Goal: Task Accomplishment & Management: Complete application form

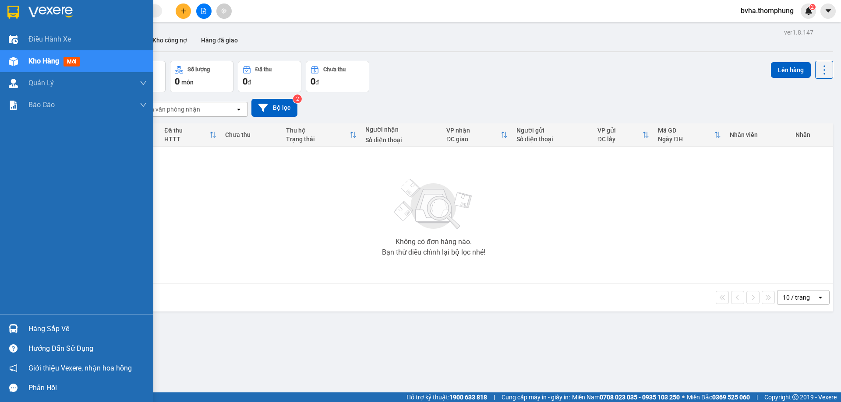
click at [40, 59] on span "Kho hàng" at bounding box center [43, 61] width 31 height 8
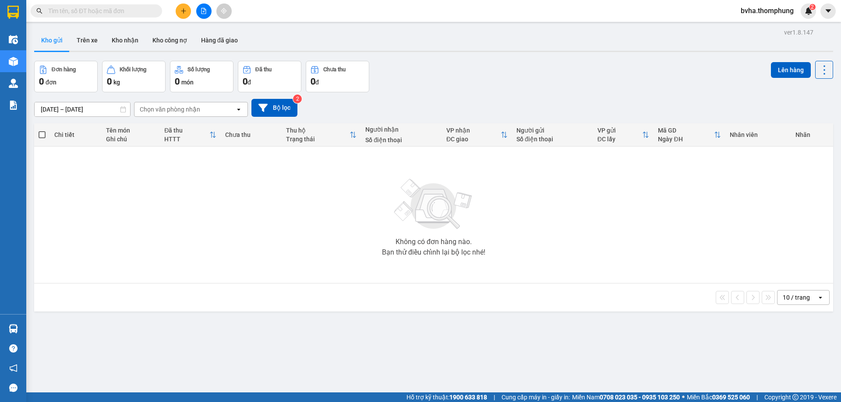
click at [206, 14] on button at bounding box center [203, 11] width 15 height 15
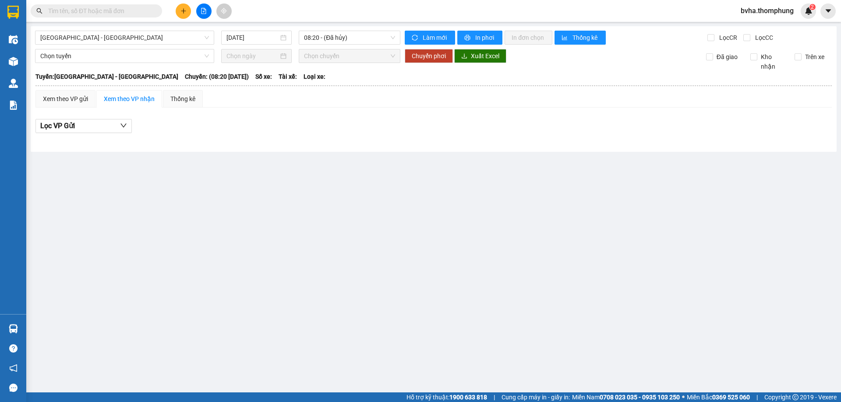
click at [55, 6] on span at bounding box center [96, 10] width 131 height 13
click at [60, 12] on input "text" at bounding box center [99, 11] width 103 height 10
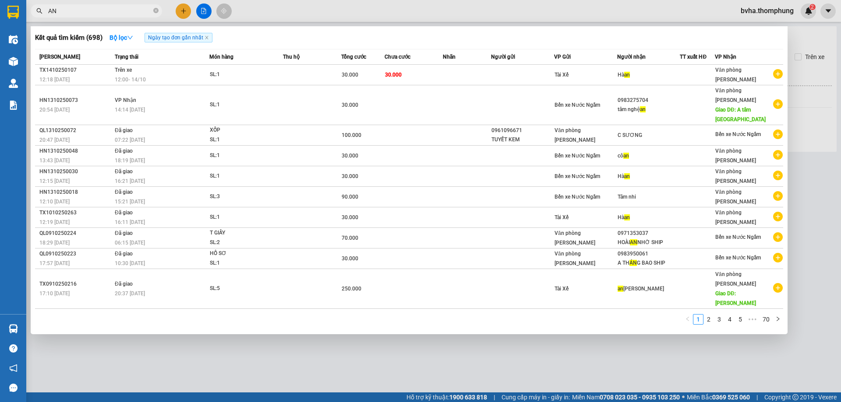
click at [48, 7] on input "AN" at bounding box center [99, 11] width 103 height 10
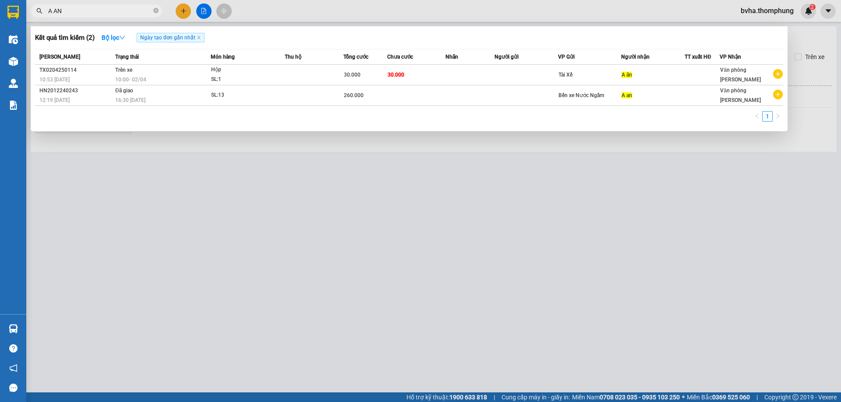
type input "A AN"
click at [141, 144] on div at bounding box center [420, 201] width 841 height 402
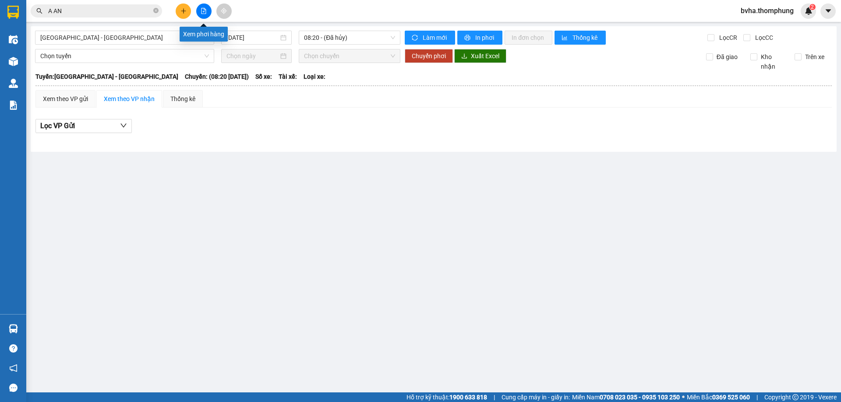
click at [201, 11] on icon "file-add" at bounding box center [204, 11] width 6 height 6
click at [274, 41] on input "14/10/2025" at bounding box center [252, 38] width 52 height 10
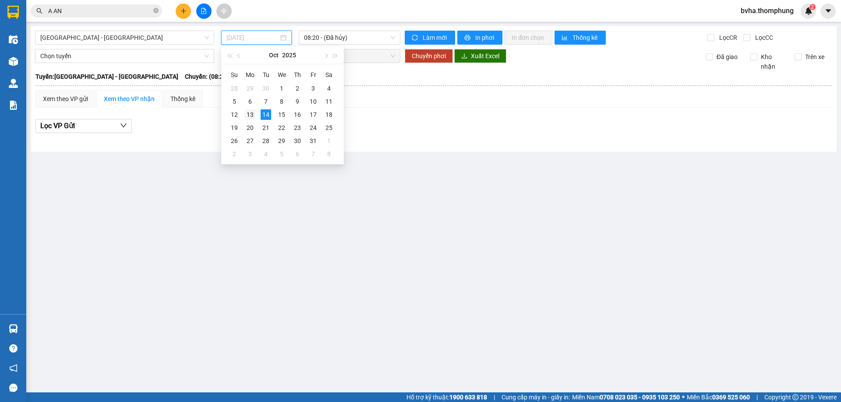
click at [247, 115] on div "13" at bounding box center [250, 114] width 11 height 11
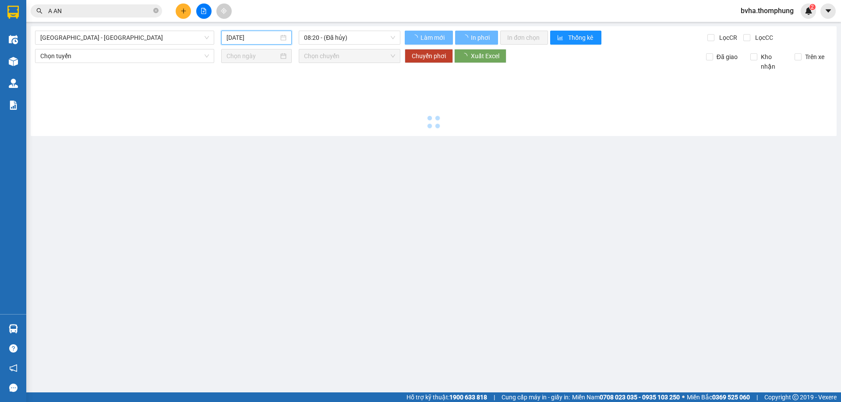
type input "13/10/2025"
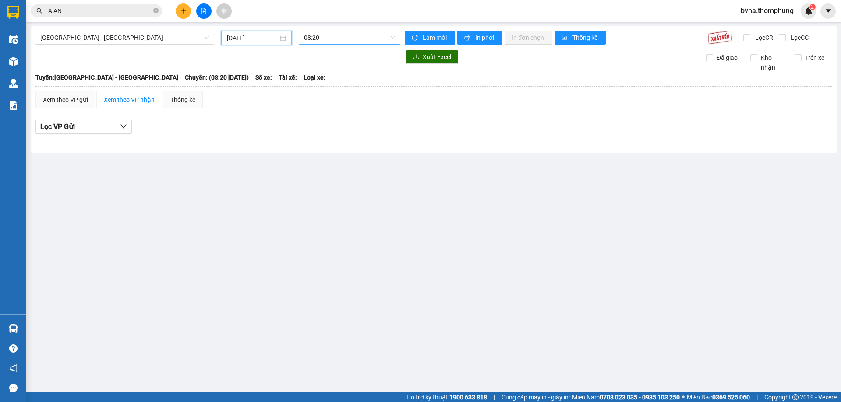
click at [348, 37] on span "08:20" at bounding box center [349, 37] width 91 height 13
click at [317, 151] on div "16:30" at bounding box center [338, 153] width 68 height 10
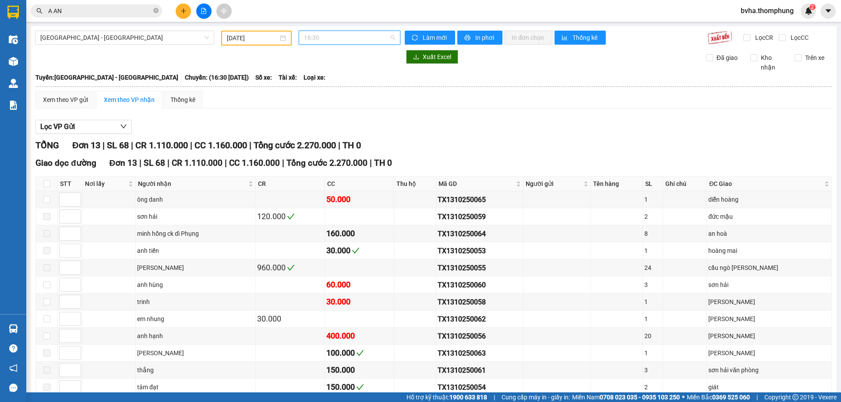
click at [354, 37] on span "16:30" at bounding box center [349, 37] width 91 height 13
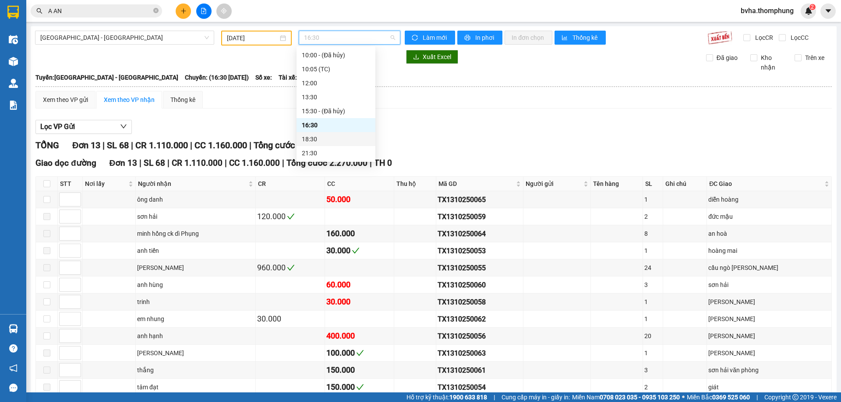
click at [330, 140] on div "18:30" at bounding box center [336, 139] width 68 height 10
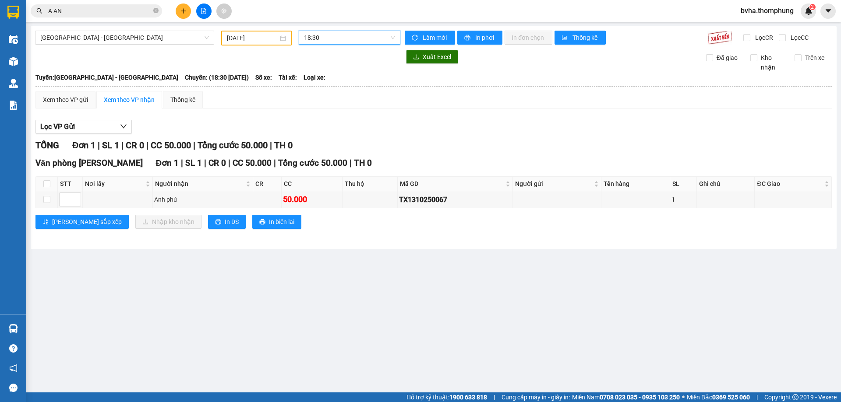
click at [345, 41] on span "18:30" at bounding box center [349, 37] width 91 height 13
click at [323, 152] on div "21:30" at bounding box center [338, 153] width 68 height 10
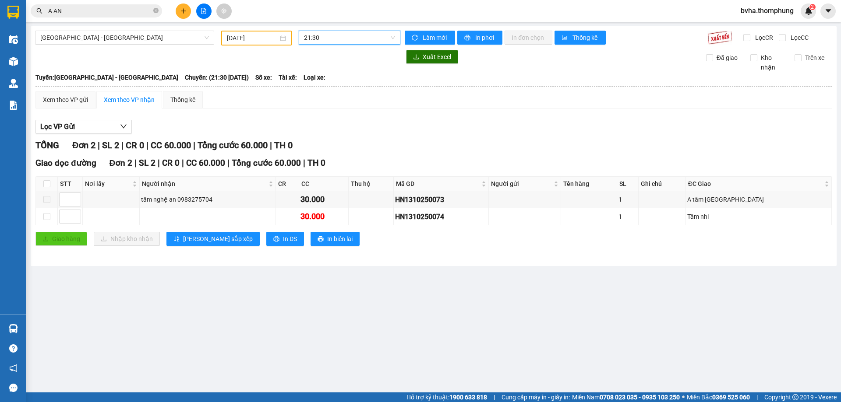
click at [330, 38] on span "21:30" at bounding box center [349, 37] width 91 height 13
click at [314, 124] on div "16:30" at bounding box center [338, 125] width 68 height 10
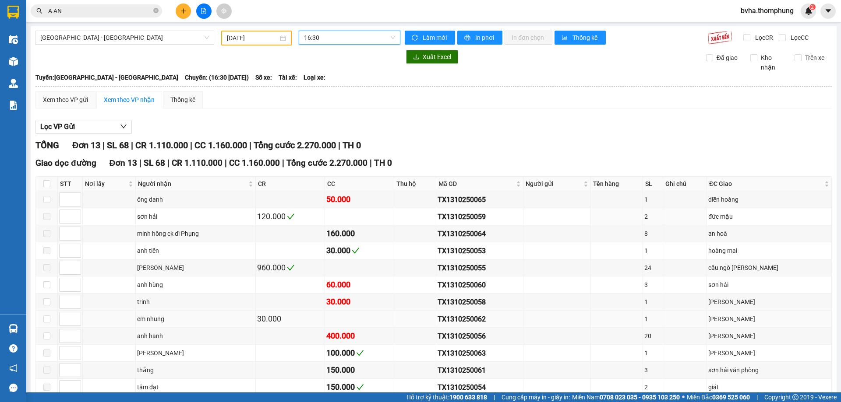
scroll to position [66, 0]
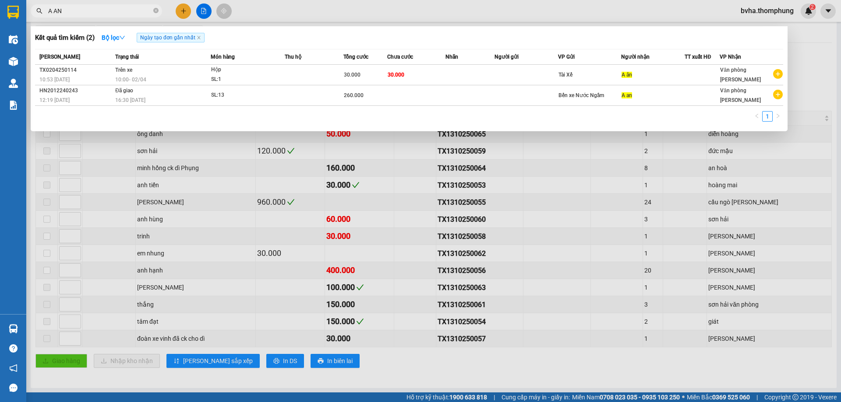
drag, startPoint x: 96, startPoint y: 7, endPoint x: 0, endPoint y: 28, distance: 98.6
click at [0, 28] on section "Kết quả tìm kiếm ( 2 ) Bộ lọc Ngày tạo đơn gần nhất Mã ĐH Trạng thái Món hàng T…" at bounding box center [420, 201] width 841 height 402
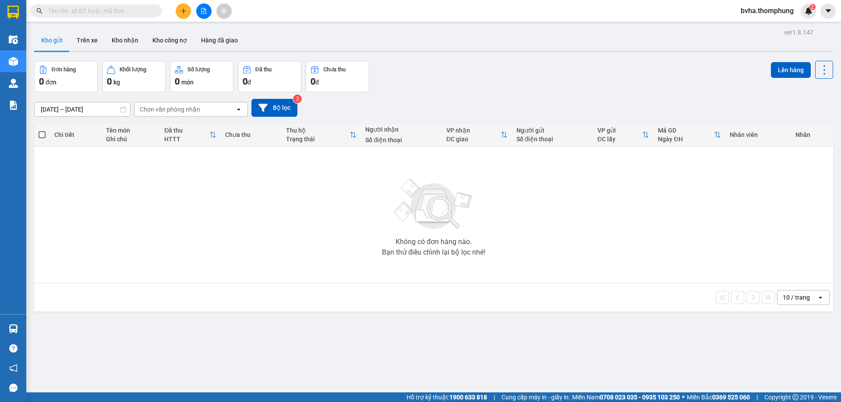
click at [205, 8] on icon "file-add" at bounding box center [204, 11] width 6 height 6
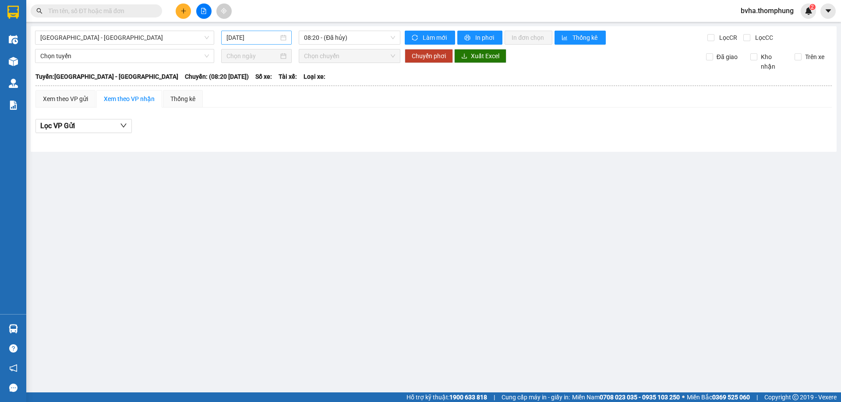
click at [259, 39] on input "14/10/2025" at bounding box center [252, 38] width 52 height 10
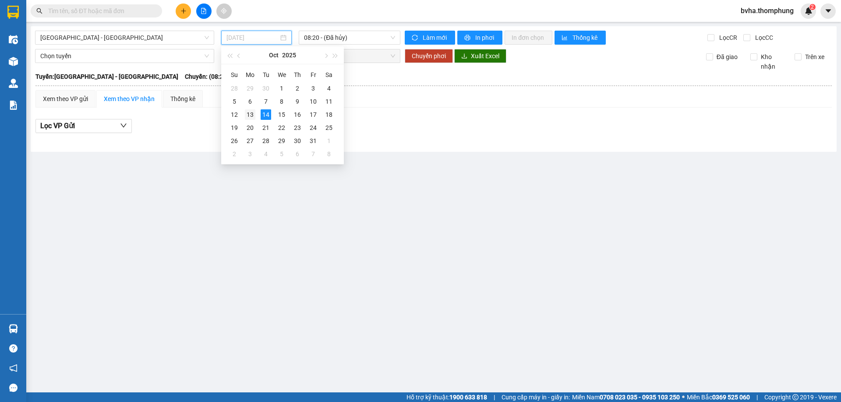
click at [249, 117] on div "13" at bounding box center [250, 114] width 11 height 11
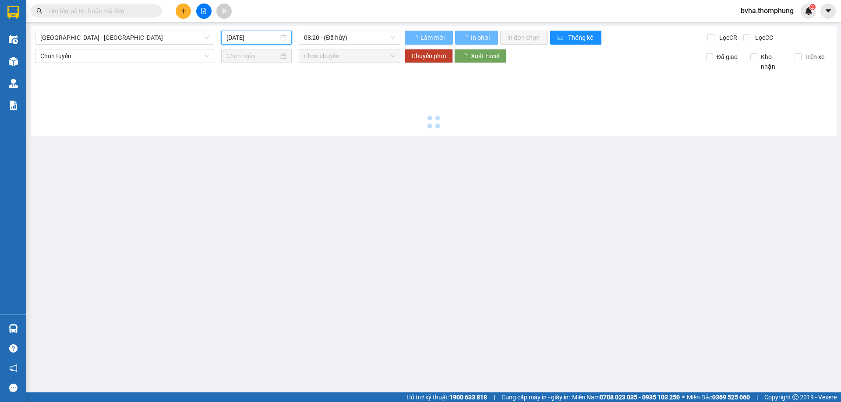
type input "13/10/2025"
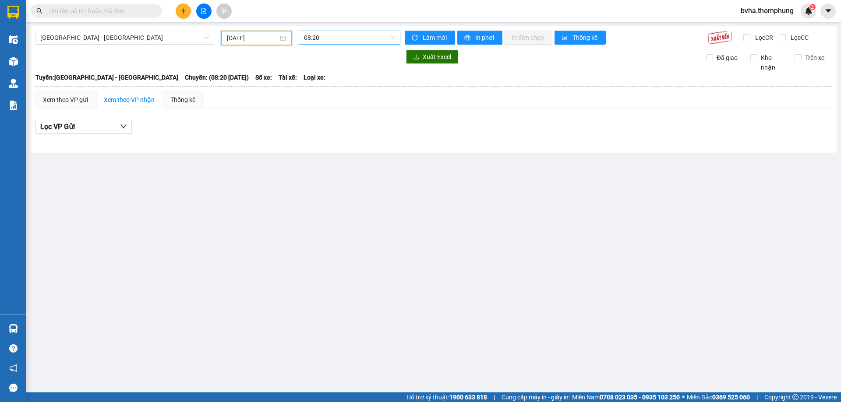
click at [359, 41] on span "08:20" at bounding box center [349, 37] width 91 height 13
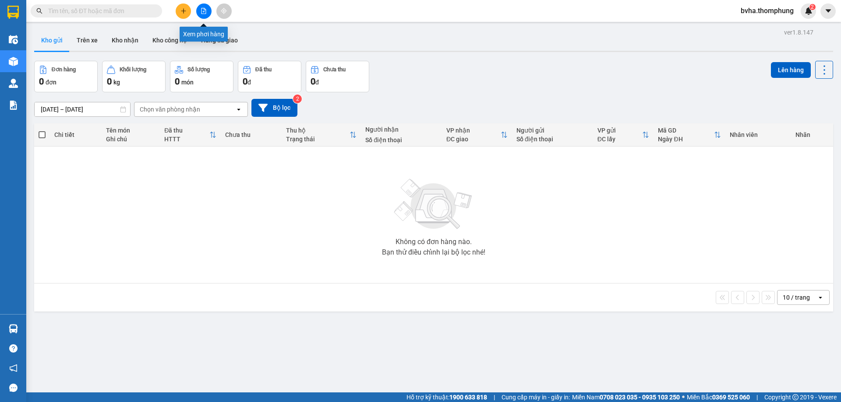
click at [204, 12] on icon "file-add" at bounding box center [203, 11] width 5 height 6
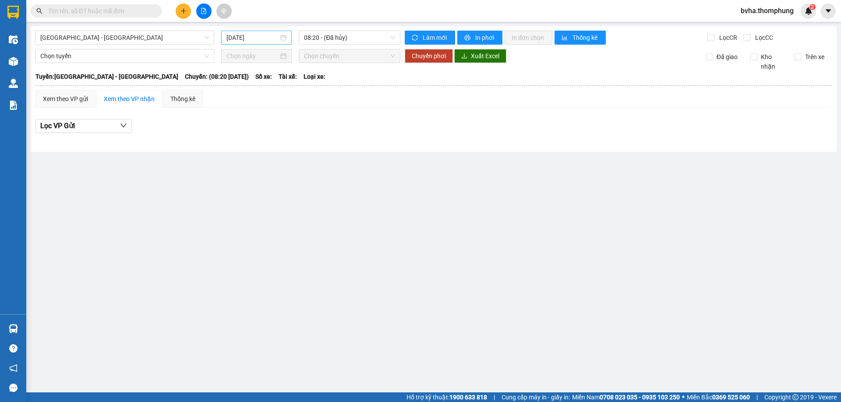
click at [244, 37] on input "[DATE]" at bounding box center [252, 38] width 52 height 10
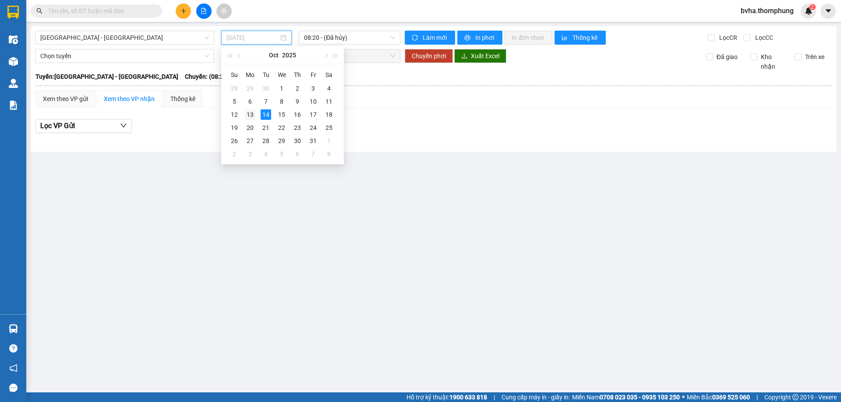
click at [252, 115] on div "13" at bounding box center [250, 114] width 11 height 11
type input "13/10/2025"
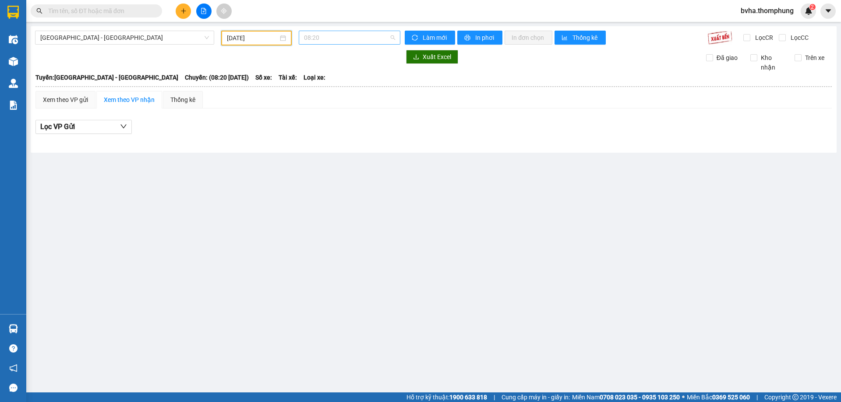
click at [348, 39] on span "08:20" at bounding box center [349, 37] width 91 height 13
click at [318, 136] on div "18:30" at bounding box center [338, 139] width 68 height 10
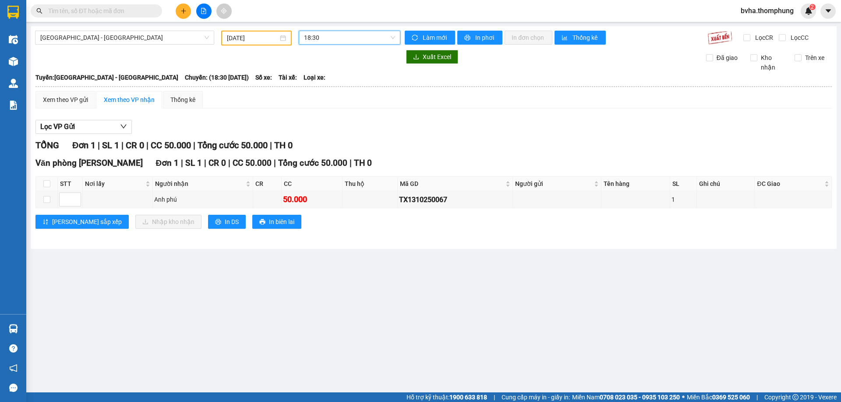
drag, startPoint x: 338, startPoint y: 39, endPoint x: 333, endPoint y: 46, distance: 8.1
click at [338, 39] on span "18:30" at bounding box center [349, 37] width 91 height 13
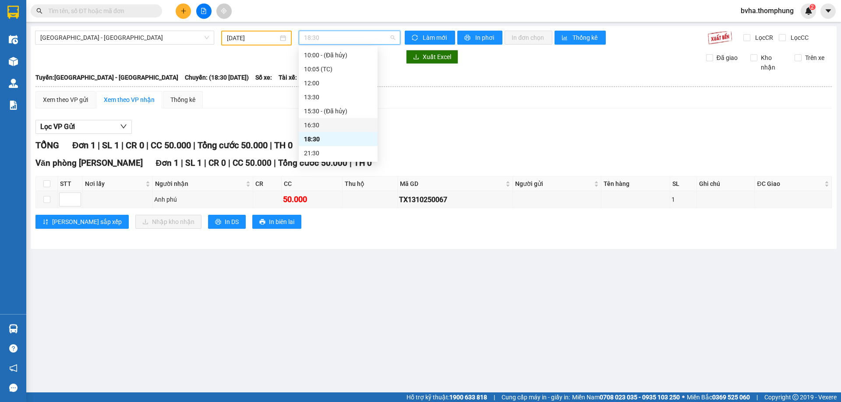
click at [312, 127] on div "16:30" at bounding box center [338, 125] width 68 height 10
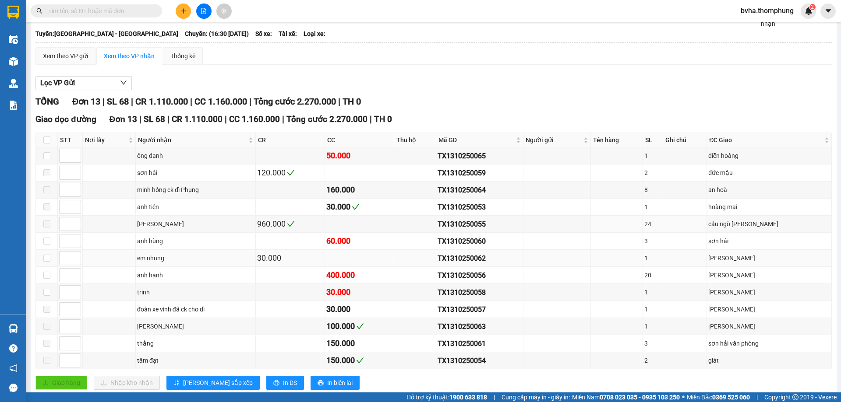
scroll to position [66, 0]
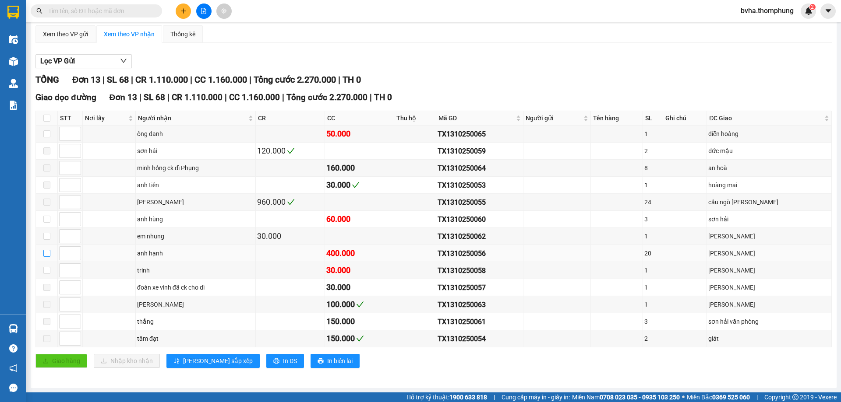
click at [46, 254] on input "checkbox" at bounding box center [46, 253] width 7 height 7
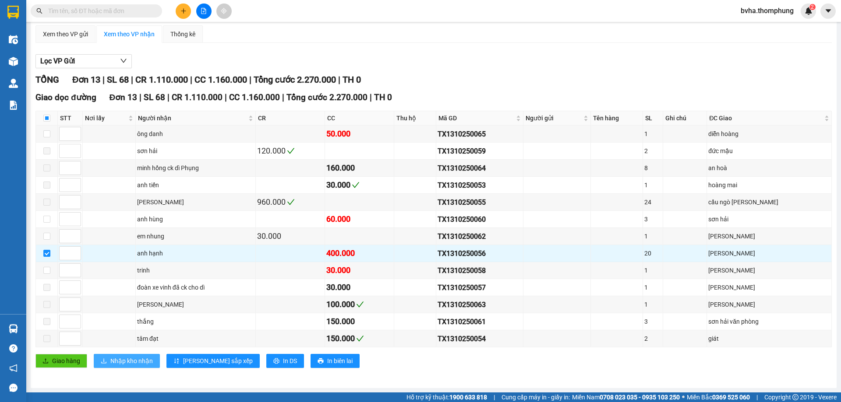
click at [130, 360] on span "Nhập kho nhận" at bounding box center [131, 361] width 42 height 10
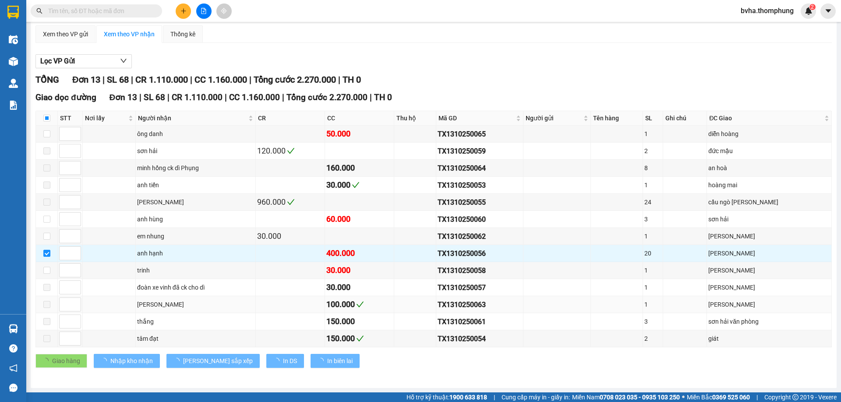
checkbox input "false"
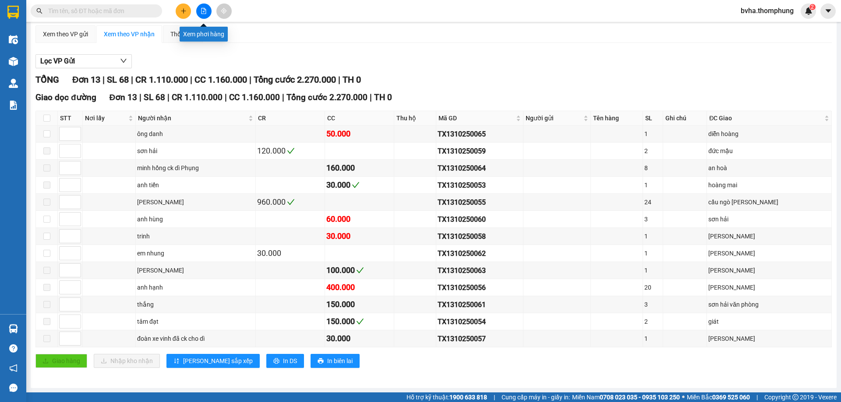
click at [207, 7] on button at bounding box center [203, 11] width 15 height 15
click at [203, 7] on button at bounding box center [203, 11] width 15 height 15
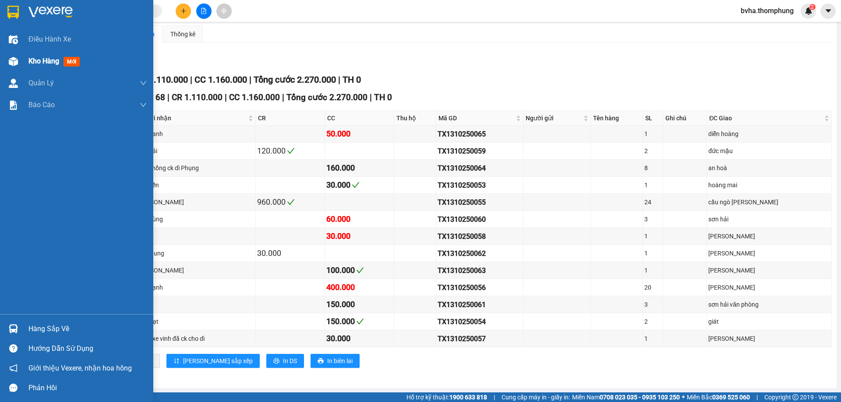
click at [36, 58] on span "Kho hàng" at bounding box center [43, 61] width 31 height 8
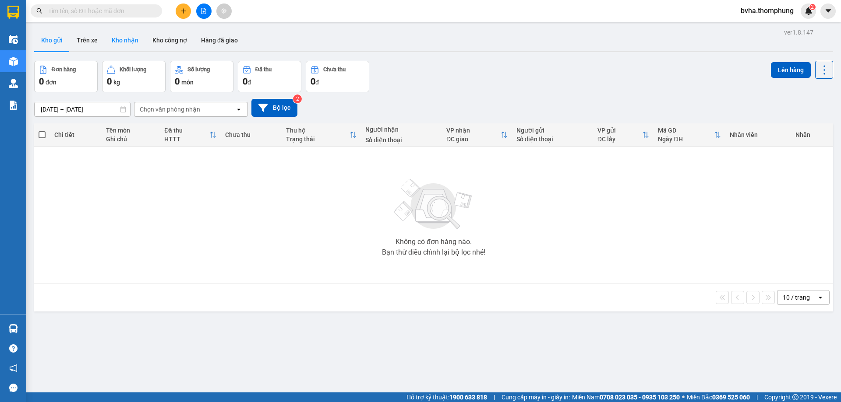
click at [130, 39] on button "Kho nhận" at bounding box center [125, 40] width 41 height 21
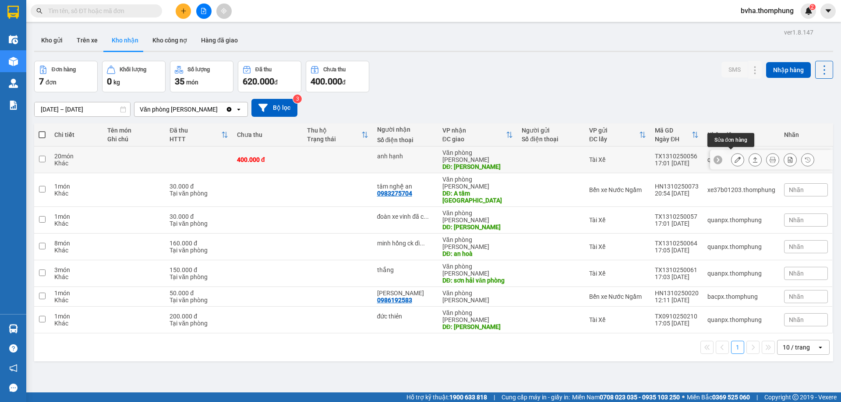
click at [734, 159] on icon at bounding box center [737, 160] width 6 height 6
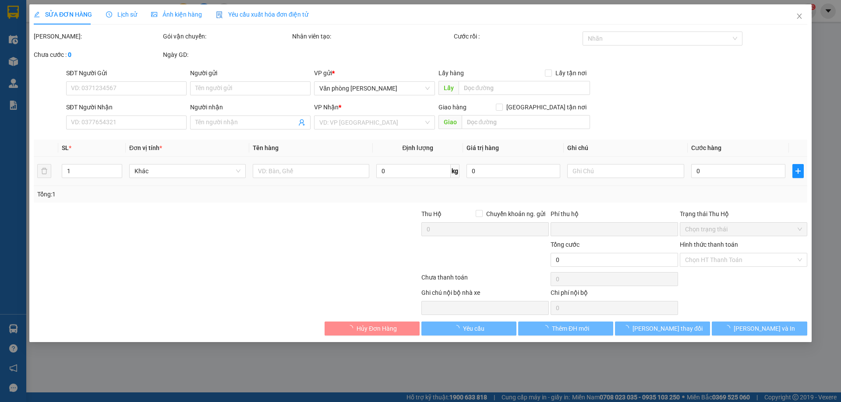
type input "anh hạnh"
type input "quỳnh thuận"
type input "0"
type input "400.000"
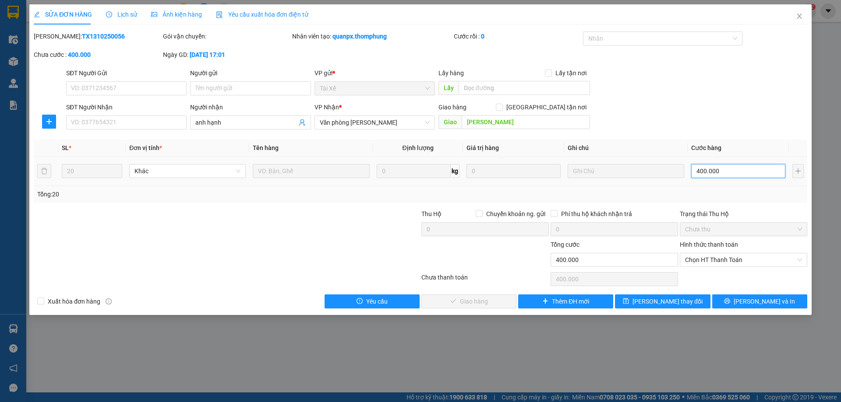
click at [734, 173] on input "400.000" at bounding box center [738, 171] width 94 height 14
type input "2"
type input "20"
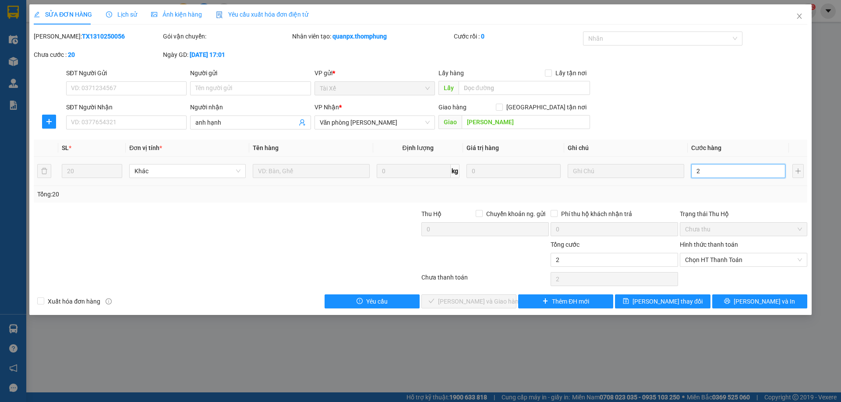
type input "20"
type input "200"
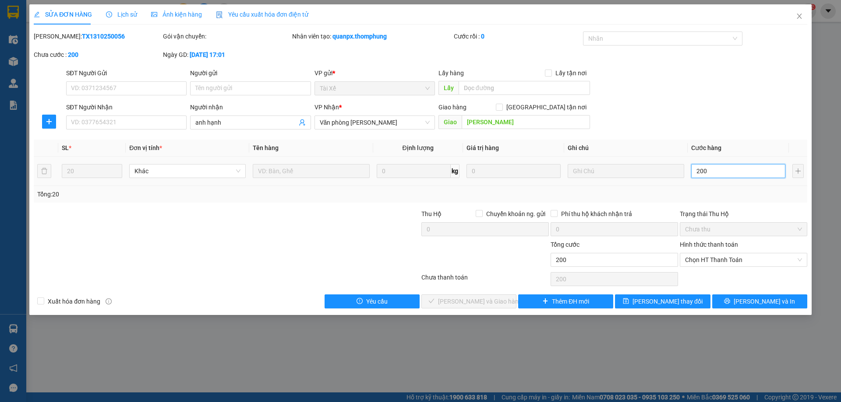
type input "2.000"
type input "20.000"
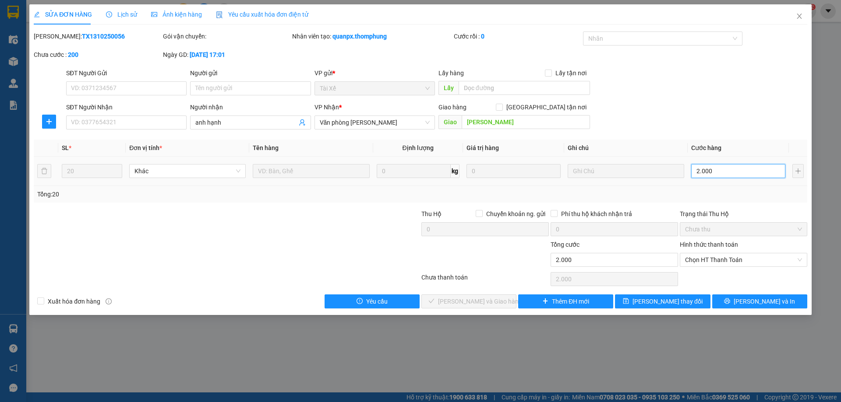
type input "20.000"
type input "200.000"
click at [748, 262] on span "Chọn HT Thanh Toán" at bounding box center [743, 260] width 117 height 13
type input "200.000"
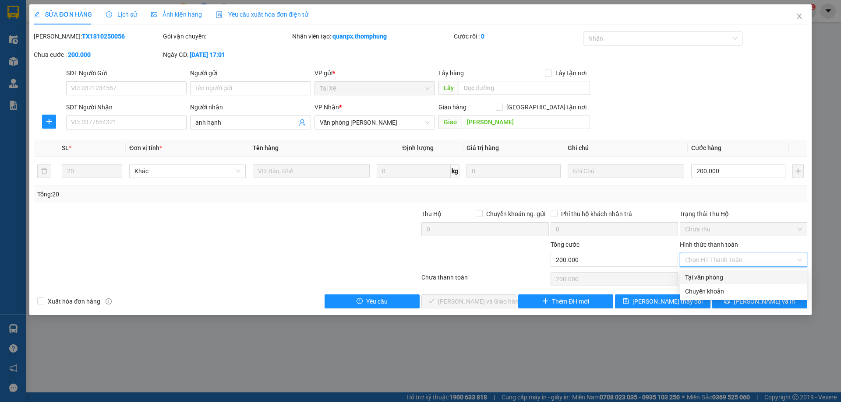
click at [723, 282] on div "Tại văn phòng" at bounding box center [743, 278] width 117 height 10
type input "0"
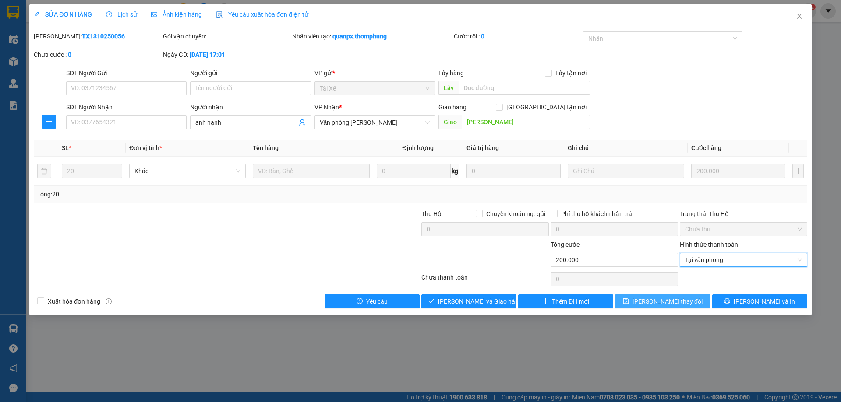
click at [667, 307] on button "Lưu thay đổi" at bounding box center [662, 302] width 95 height 14
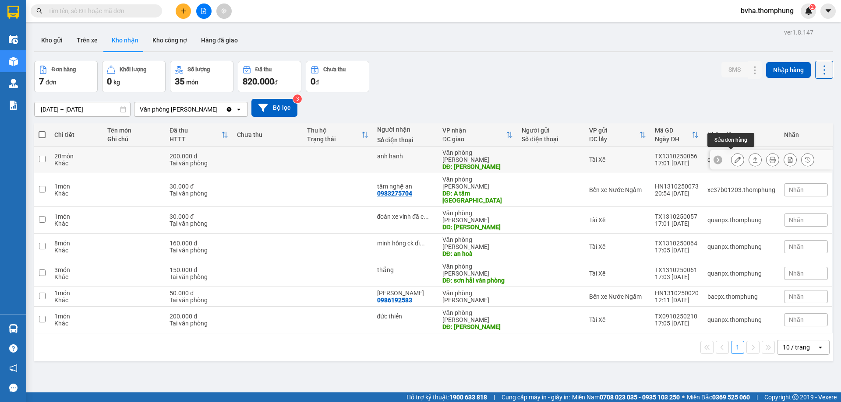
click at [732, 161] on button at bounding box center [737, 159] width 12 height 15
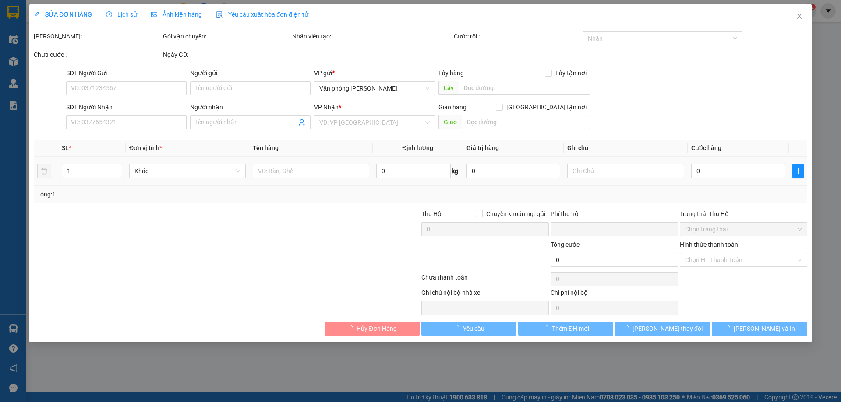
type input "anh hạnh"
type input "quỳnh thuận"
type input "0"
type input "200.000"
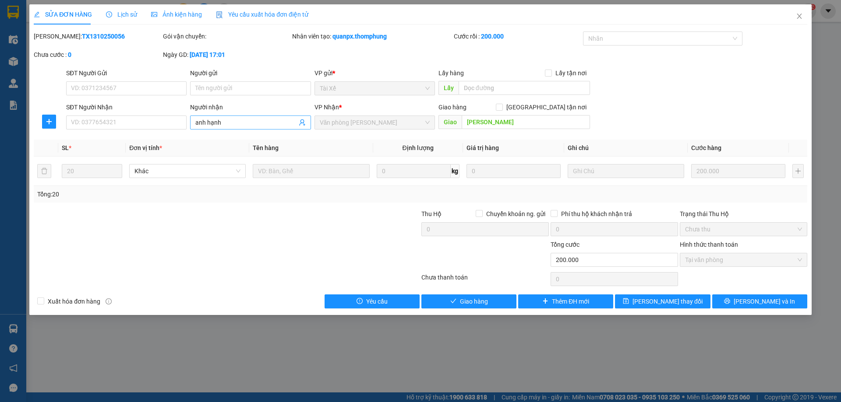
click at [234, 123] on input "anh hạnh" at bounding box center [245, 123] width 101 height 10
type input "anh AN"
click at [660, 305] on span "Lưu thay đổi" at bounding box center [667, 302] width 70 height 10
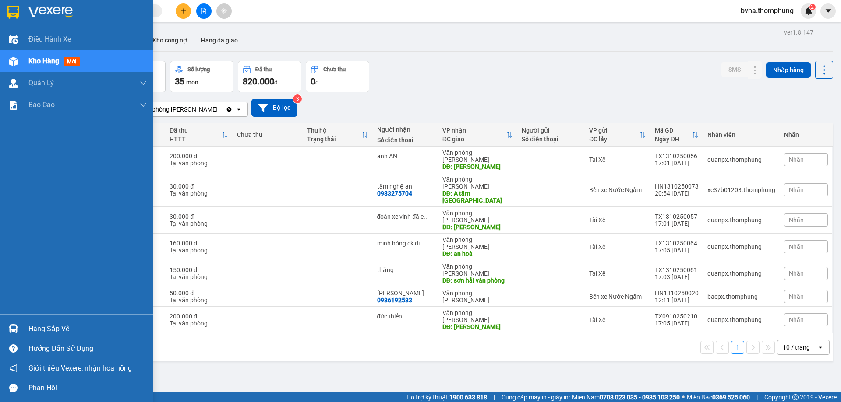
click at [40, 61] on span "Kho hàng" at bounding box center [43, 61] width 31 height 8
